Goal: Task Accomplishment & Management: Complete application form

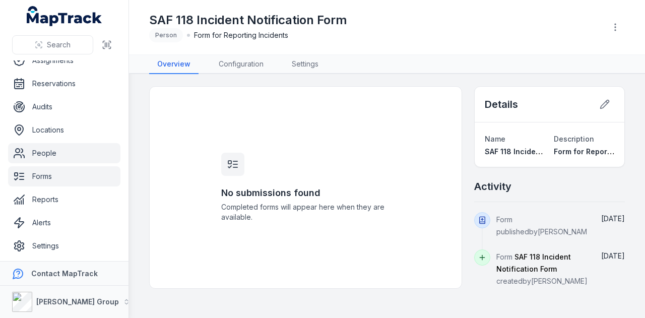
scroll to position [57, 0]
click at [60, 159] on link "People" at bounding box center [64, 153] width 112 height 20
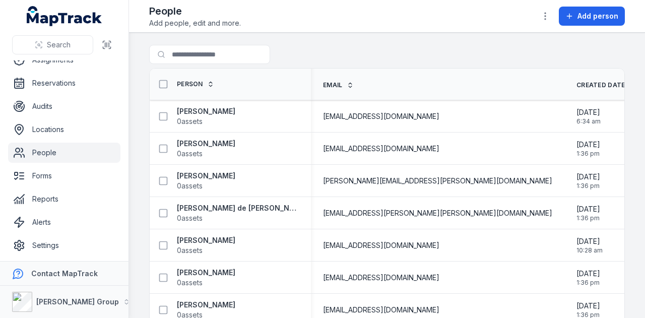
click at [248, 44] on main "Search for people Person Email Created Date Updated Date [PERSON_NAME] 0 assets…" at bounding box center [387, 175] width 516 height 285
click at [246, 54] on input "Search for people" at bounding box center [229, 54] width 161 height 19
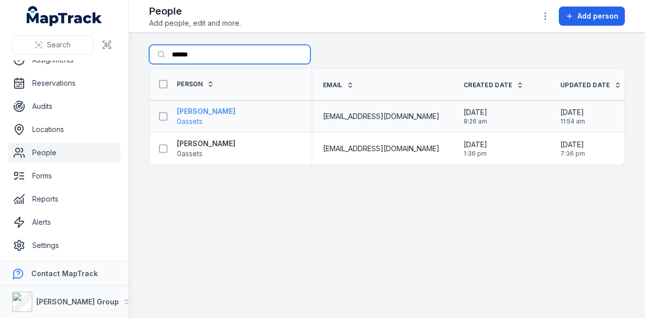
type input "******"
click at [233, 112] on strong "[PERSON_NAME]" at bounding box center [206, 111] width 58 height 10
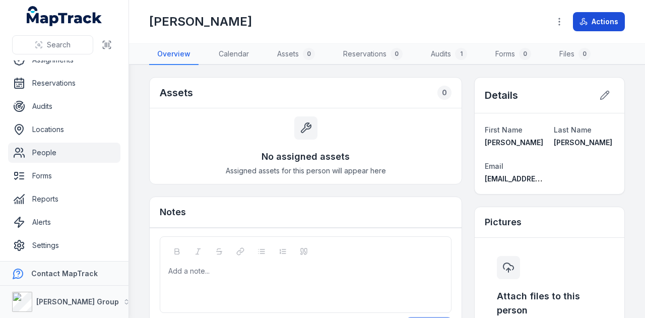
click at [601, 24] on button "Actions" at bounding box center [599, 21] width 52 height 19
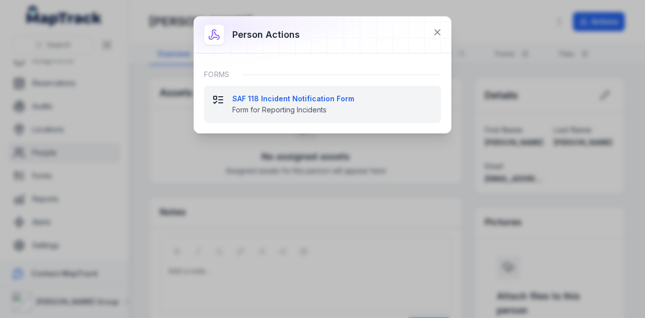
click at [333, 97] on strong "SAF 118 Incident Notification Form" at bounding box center [332, 99] width 201 height 10
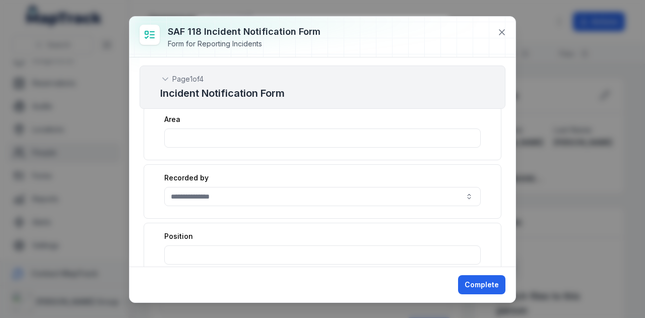
scroll to position [353, 0]
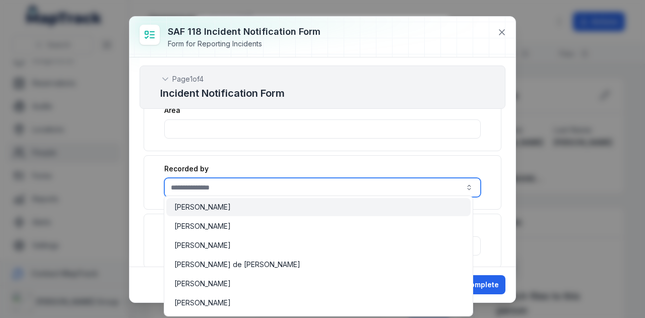
click at [388, 179] on input ":rfa:-form-item-label" at bounding box center [322, 187] width 316 height 19
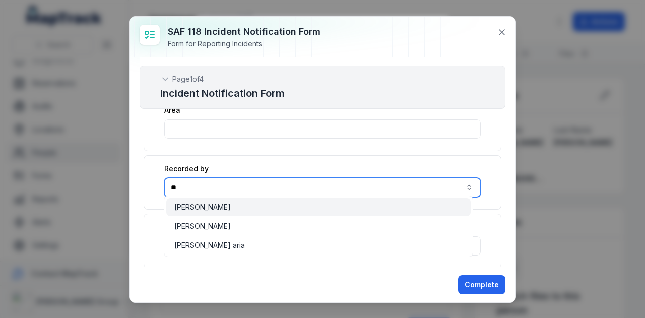
type input "*"
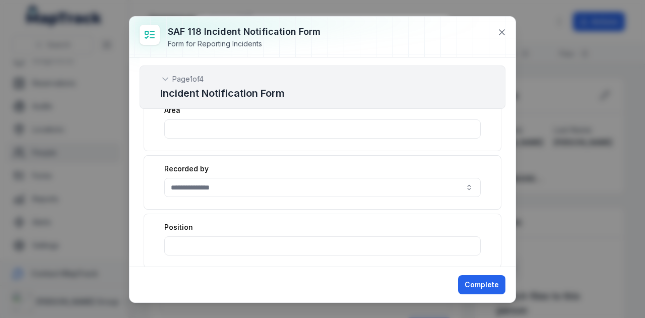
click at [487, 181] on div "Recorded by" at bounding box center [323, 182] width 358 height 54
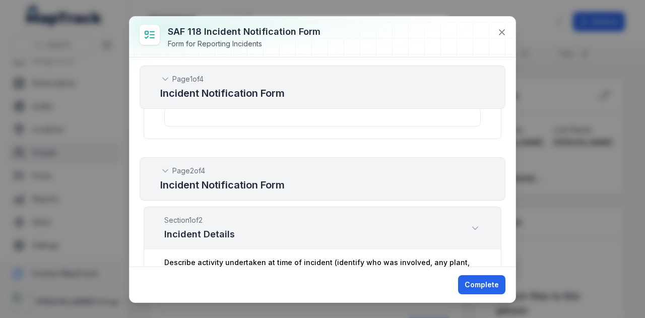
scroll to position [504, 0]
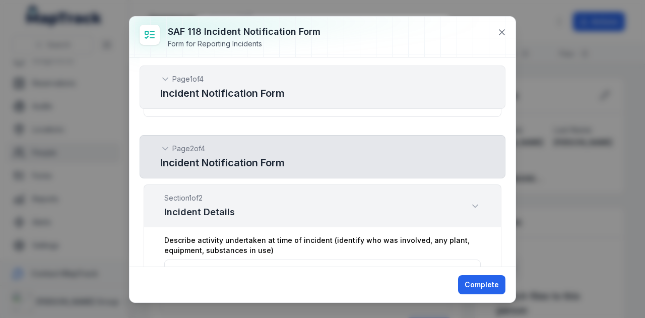
click at [166, 146] on icon at bounding box center [165, 149] width 10 height 10
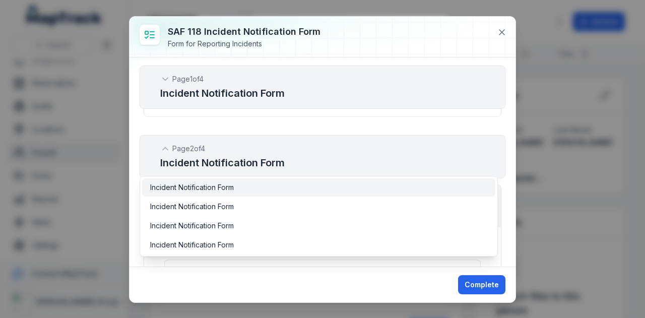
click at [272, 186] on div "Incident Notification Form" at bounding box center [318, 187] width 337 height 10
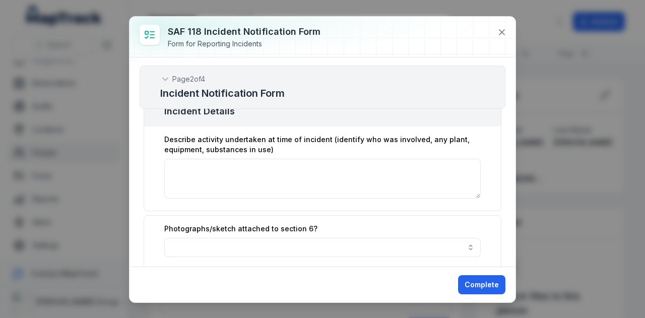
scroll to position [353, 0]
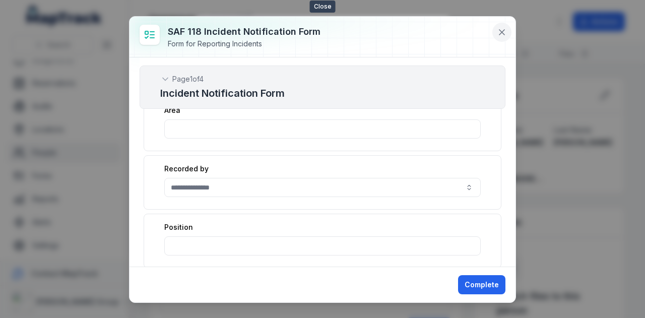
click at [499, 29] on icon at bounding box center [502, 32] width 10 height 10
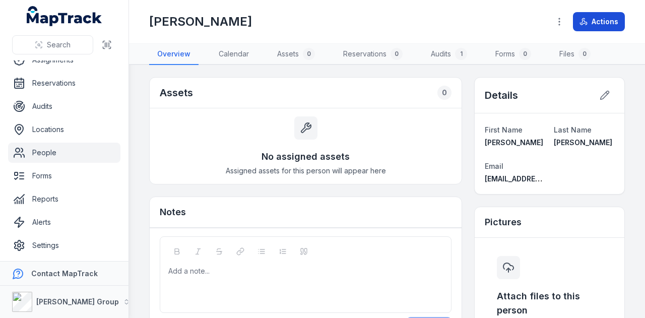
click at [586, 26] on button "Actions" at bounding box center [599, 21] width 52 height 19
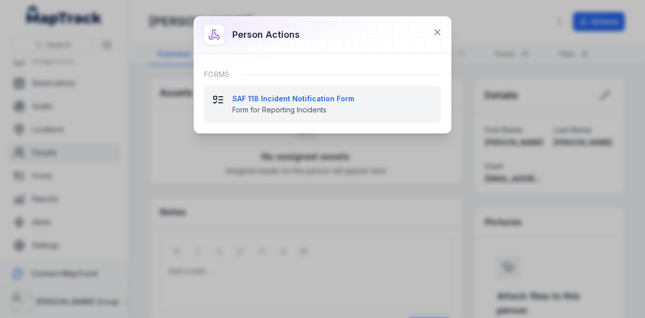
click at [320, 91] on button "SAF 118 Incident Notification Form Form for Reporting Incidents" at bounding box center [322, 104] width 237 height 37
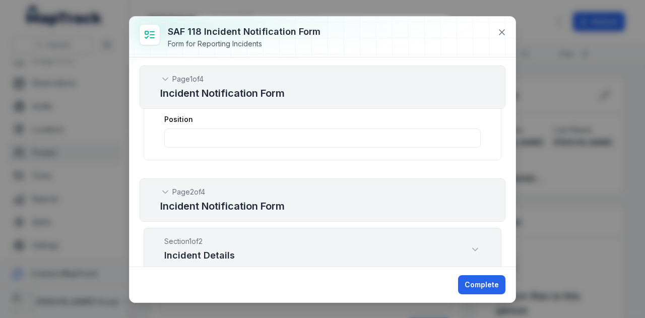
scroll to position [504, 0]
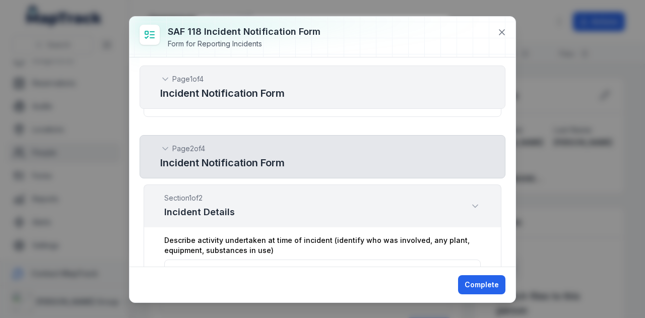
click at [171, 144] on div "Page 2 of 4" at bounding box center [322, 149] width 324 height 10
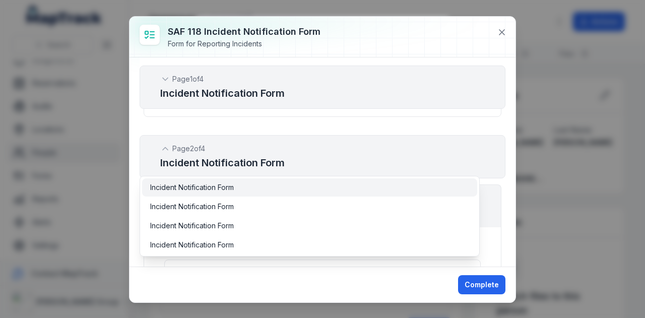
click at [169, 183] on span "Incident Notification Form" at bounding box center [192, 187] width 84 height 10
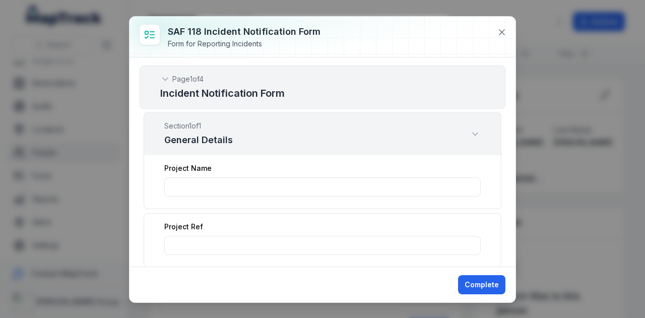
scroll to position [0, 0]
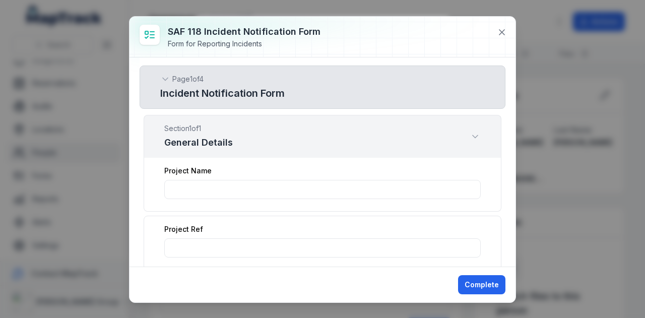
click at [158, 74] on div "Page 1 of 4 Incident Notification Form" at bounding box center [323, 86] width 366 height 43
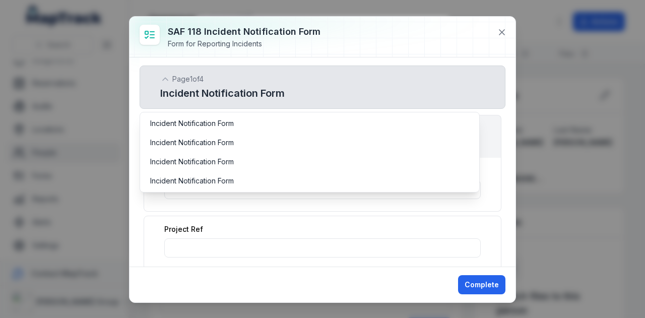
click at [167, 77] on icon at bounding box center [165, 79] width 10 height 10
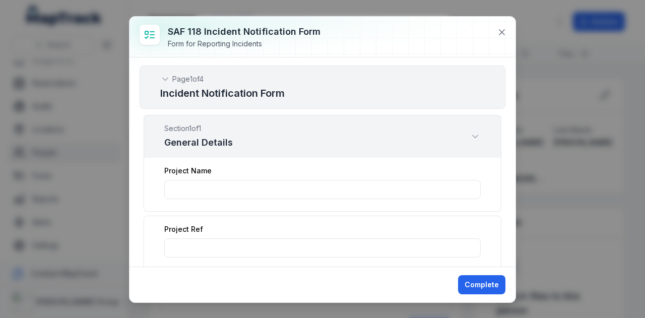
click at [500, 136] on div "Page 1 of 4 Incident Notification Form Section 1 of 1 General Details Project N…" at bounding box center [322, 161] width 386 height 209
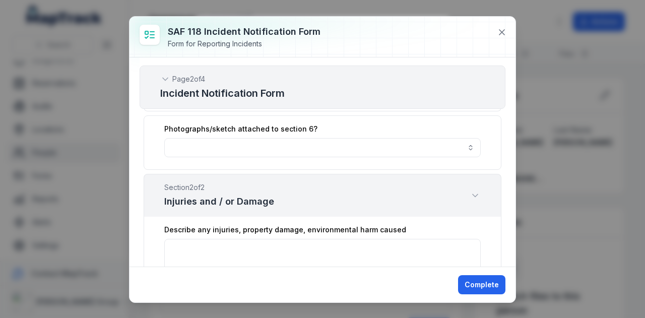
scroll to position [705, 0]
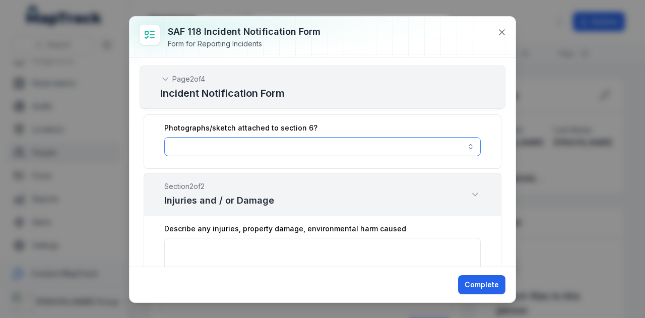
click at [466, 142] on button "button" at bounding box center [322, 146] width 316 height 19
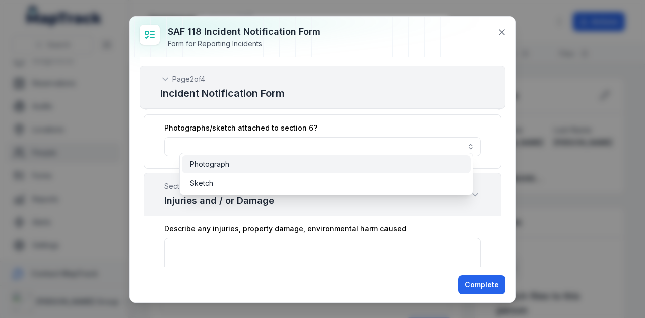
click at [452, 165] on div "Photograph" at bounding box center [326, 164] width 273 height 10
click at [461, 145] on button "**********" at bounding box center [322, 146] width 316 height 19
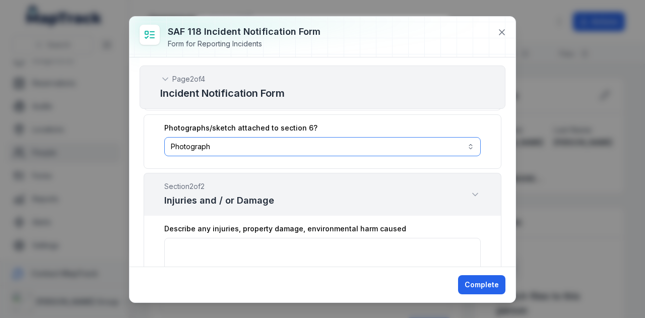
drag, startPoint x: 459, startPoint y: 144, endPoint x: 456, endPoint y: 150, distance: 6.8
click at [460, 143] on button "**********" at bounding box center [322, 146] width 316 height 19
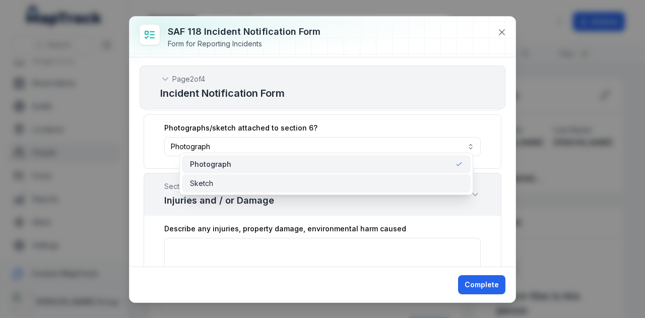
click at [432, 185] on div "Sketch" at bounding box center [326, 183] width 273 height 10
click at [468, 137] on button "**********" at bounding box center [322, 146] width 316 height 19
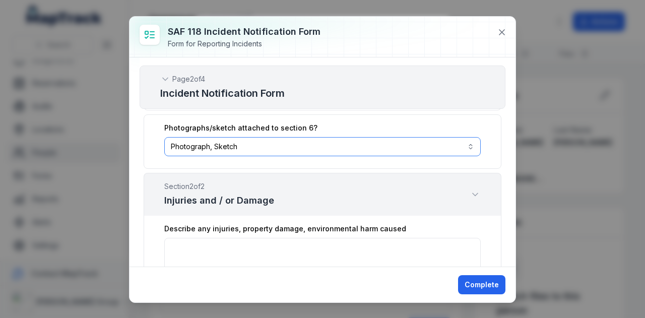
click at [461, 144] on button "**********" at bounding box center [322, 146] width 316 height 19
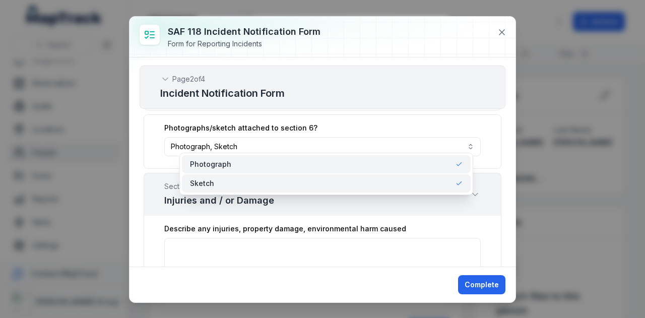
click at [403, 167] on div "Photograph" at bounding box center [326, 164] width 273 height 10
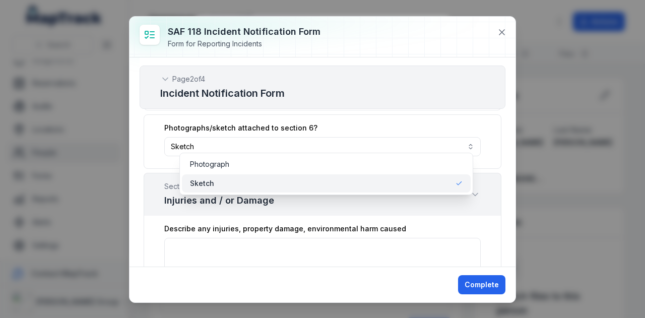
click at [399, 183] on div "Sketch" at bounding box center [326, 183] width 273 height 10
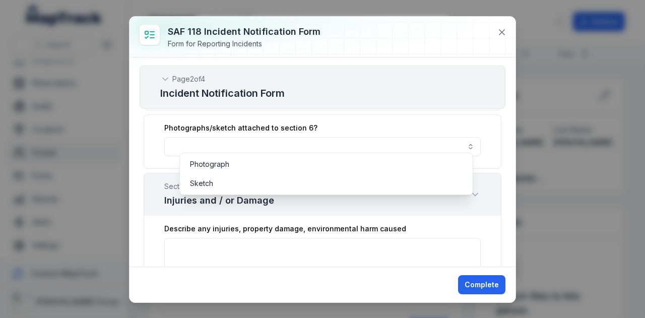
click at [493, 136] on div "Photographs/sketch attached to section 6?" at bounding box center [323, 141] width 358 height 54
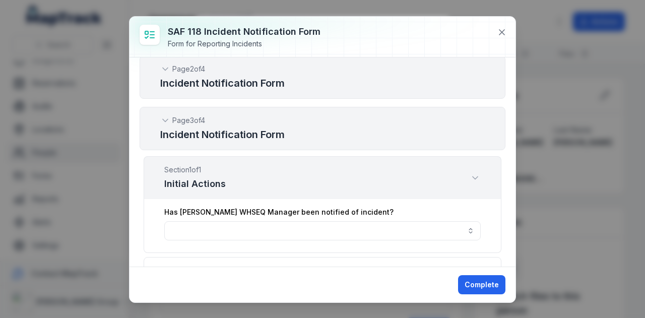
scroll to position [957, 0]
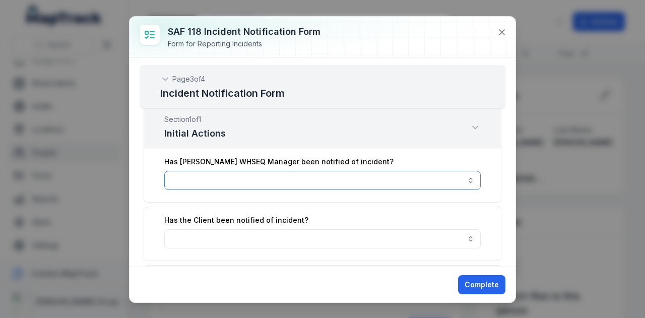
click at [471, 171] on button "button" at bounding box center [322, 180] width 316 height 19
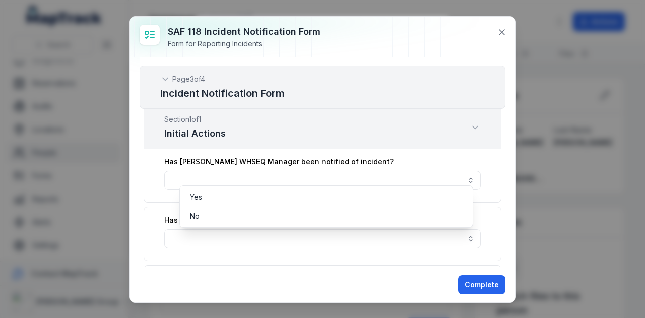
click at [487, 163] on div "Has [PERSON_NAME] WHSEQ Manager been notified of incident?" at bounding box center [323, 176] width 358 height 54
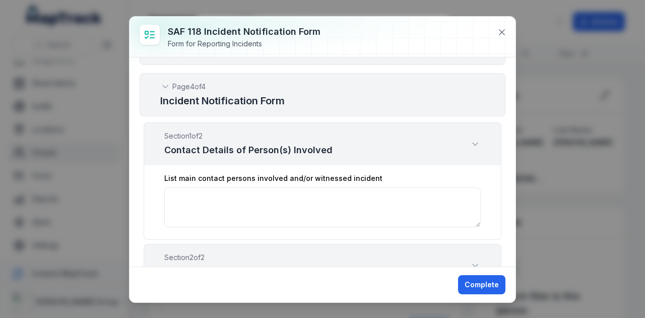
scroll to position [1310, 0]
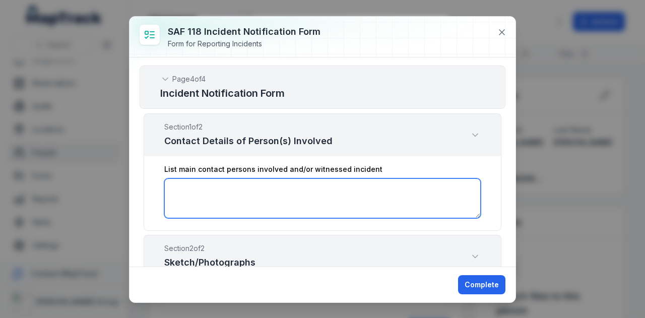
click at [292, 181] on textarea ":r10h:-form-item-label" at bounding box center [322, 198] width 316 height 40
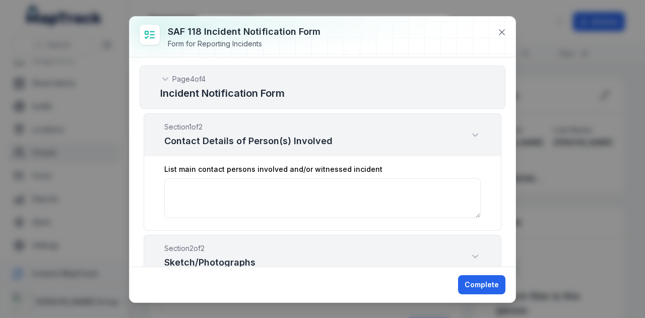
click at [488, 161] on div "List main contact persons involved and/or witnessed incident" at bounding box center [323, 193] width 358 height 75
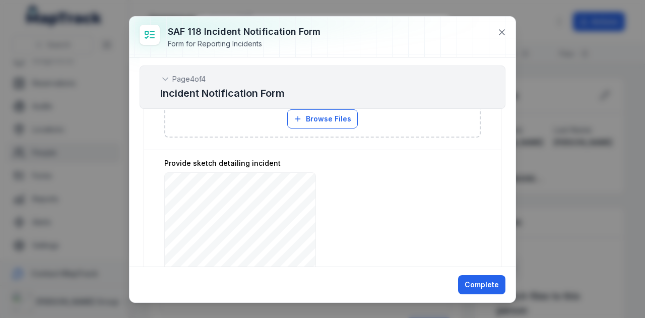
scroll to position [1562, 0]
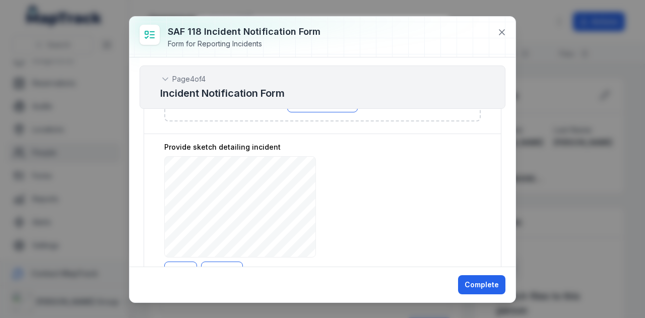
click at [180, 261] on button "Clear" at bounding box center [180, 270] width 33 height 19
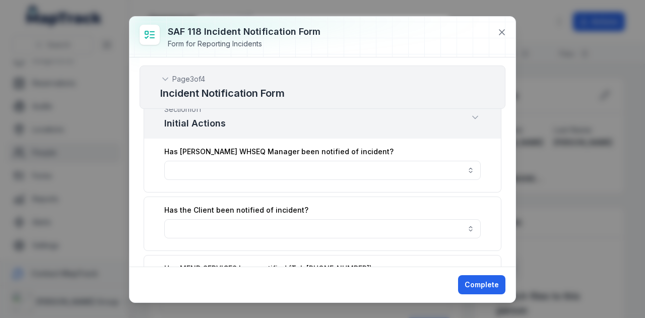
scroll to position [840, 0]
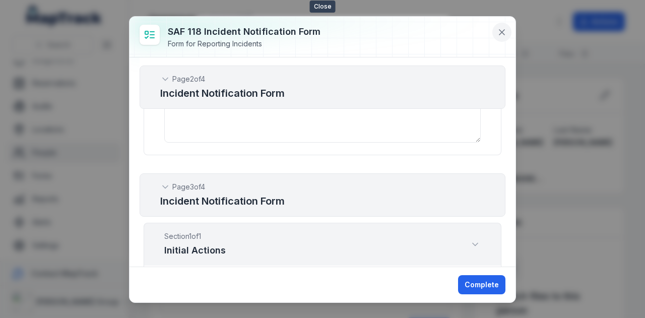
click at [498, 31] on icon at bounding box center [502, 32] width 10 height 10
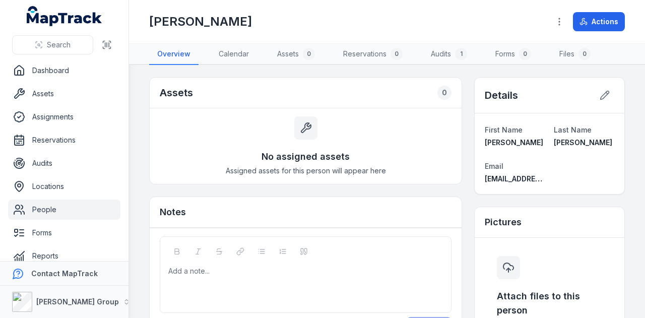
scroll to position [0, 0]
click at [63, 72] on link "Dashboard" at bounding box center [64, 70] width 112 height 20
click at [61, 235] on link "Forms" at bounding box center [64, 233] width 112 height 20
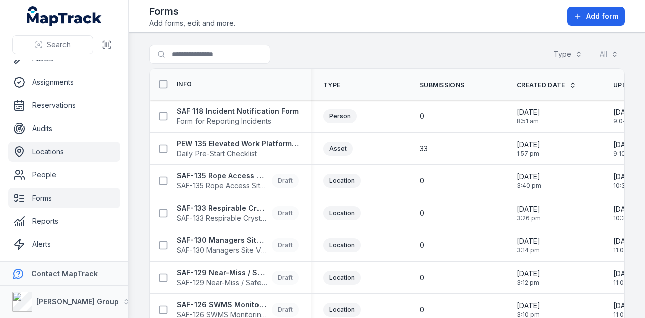
scroll to position [57, 0]
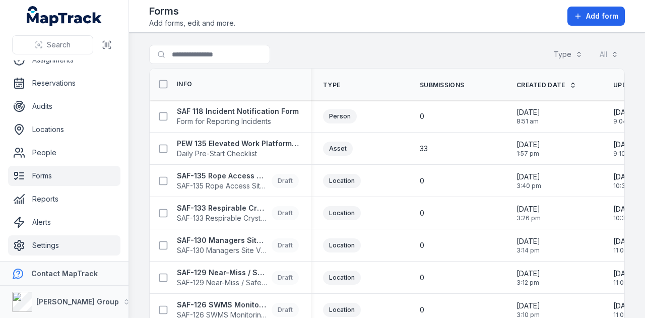
click at [81, 253] on link "Settings" at bounding box center [64, 245] width 112 height 20
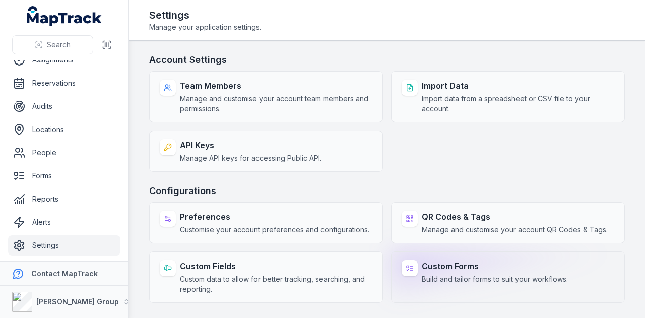
click at [475, 280] on span "Build and tailor forms to suit your workflows." at bounding box center [495, 279] width 146 height 10
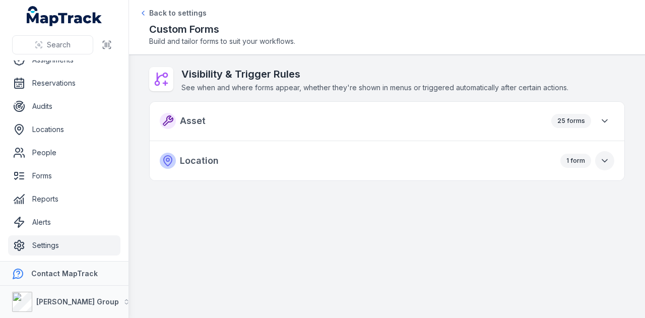
click at [605, 161] on icon "button" at bounding box center [605, 161] width 10 height 10
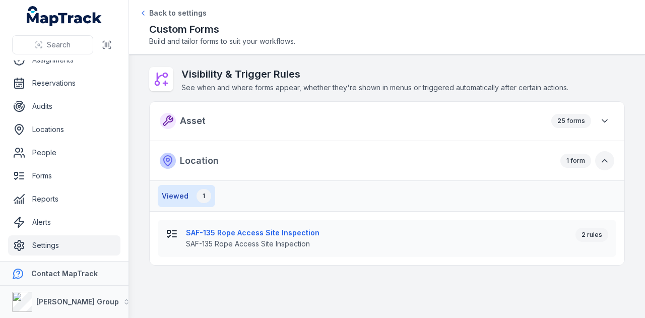
click at [606, 154] on button "button" at bounding box center [604, 160] width 19 height 19
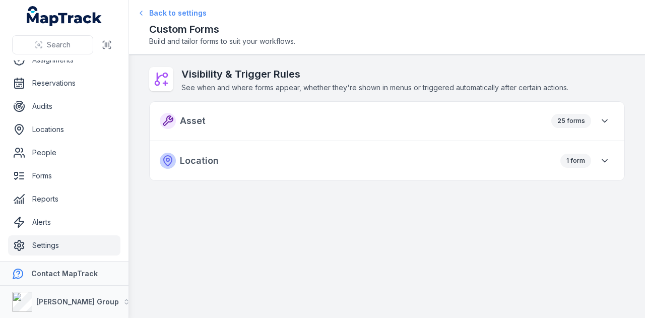
click at [157, 13] on span "Back to settings" at bounding box center [177, 13] width 57 height 10
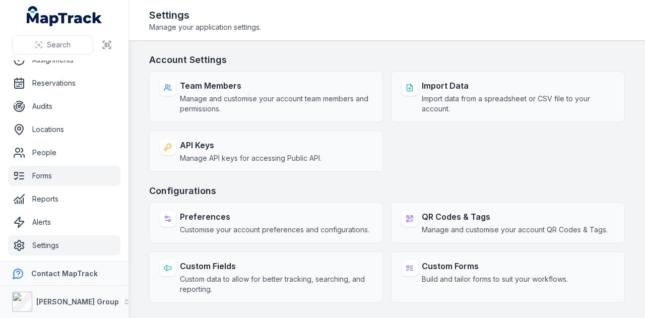
click at [73, 179] on link "Forms" at bounding box center [64, 176] width 112 height 20
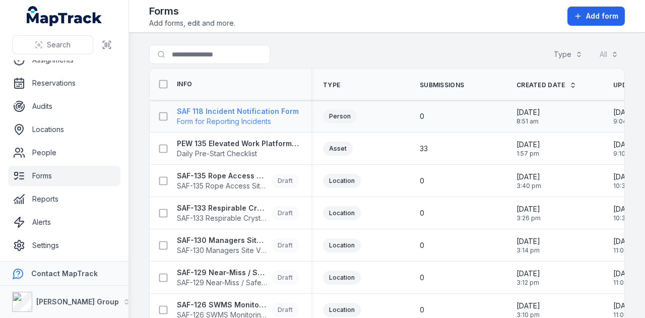
click at [266, 107] on strong "SAF 118 Incident Notification Form" at bounding box center [238, 111] width 122 height 10
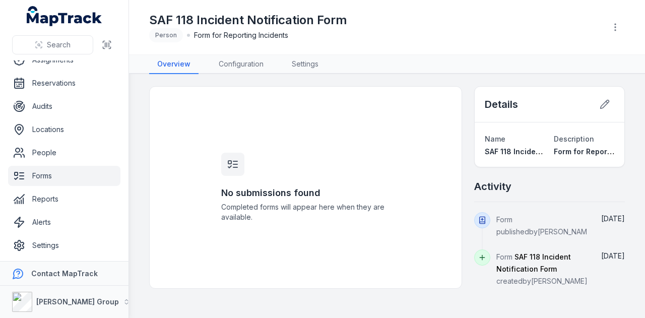
click at [605, 27] on div "SAF 118 Incident Notification Form Person Form for Reporting Incidents" at bounding box center [387, 27] width 476 height 46
click at [312, 62] on link "Settings" at bounding box center [305, 64] width 43 height 19
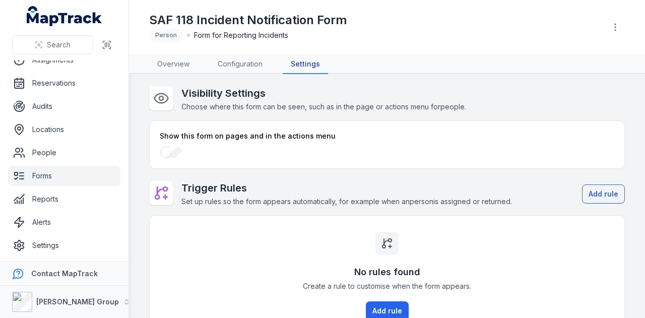
scroll to position [147, 0]
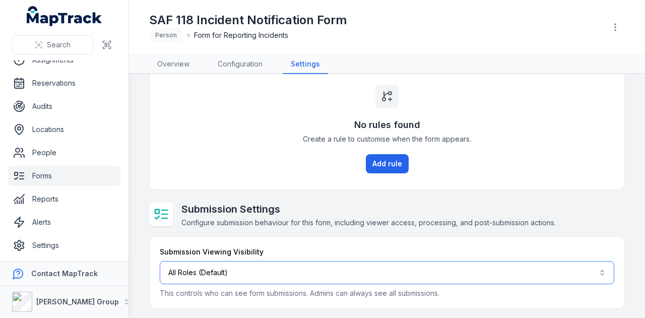
click at [596, 270] on button "All Roles (Default)" at bounding box center [387, 272] width 454 height 23
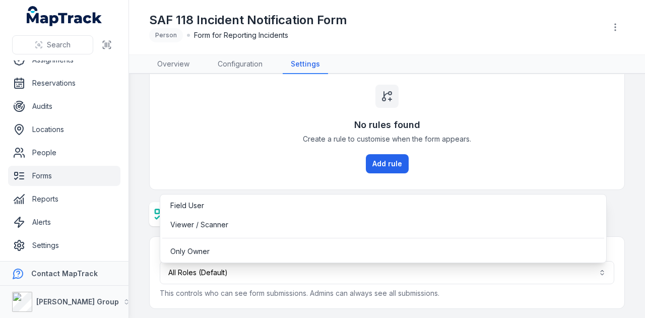
click at [276, 308] on main "Visibility Settings Choose where this form can be seen, such as in the page or …" at bounding box center [387, 196] width 516 height 244
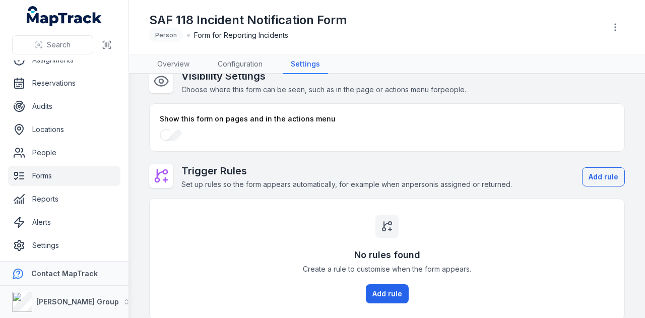
scroll to position [0, 0]
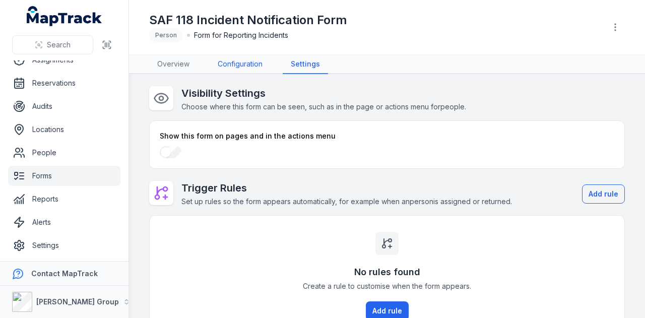
click at [257, 62] on link "Configuration" at bounding box center [240, 64] width 61 height 19
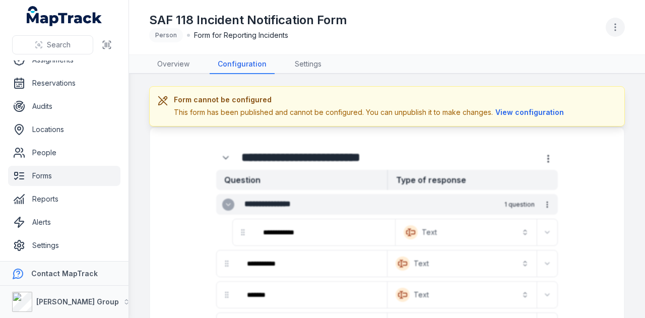
click at [611, 27] on icon "button" at bounding box center [615, 27] width 10 height 10
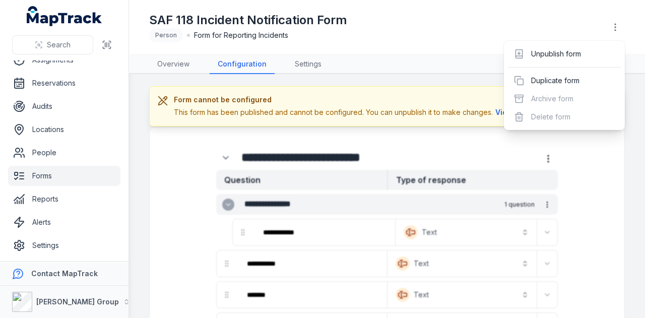
click at [582, 21] on div "SAF 118 Incident Notification Form Person Form for Reporting Incidents" at bounding box center [387, 27] width 476 height 46
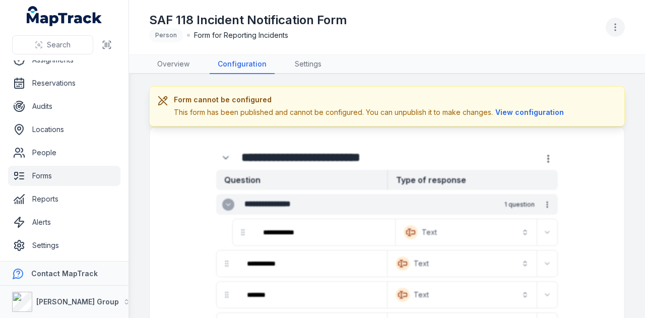
click at [611, 28] on icon "button" at bounding box center [615, 27] width 10 height 10
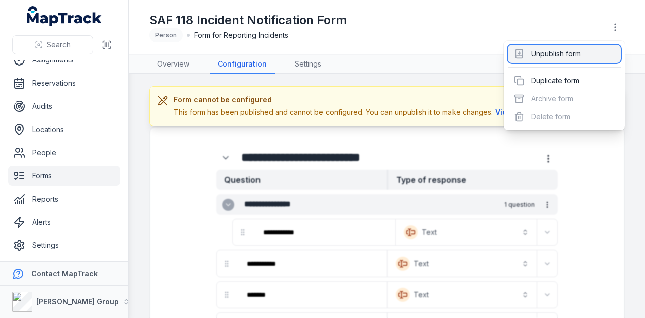
click at [590, 48] on div "Unpublish form" at bounding box center [564, 54] width 113 height 18
